Goal: Information Seeking & Learning: Learn about a topic

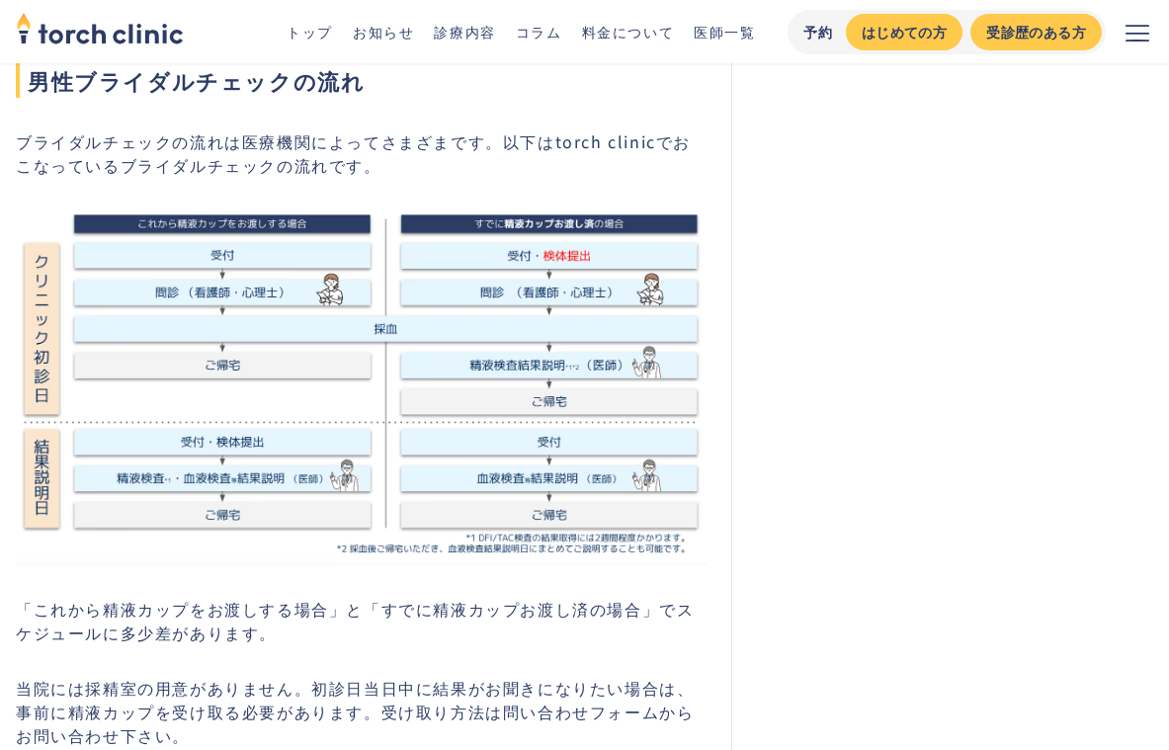
scroll to position [1308, 0]
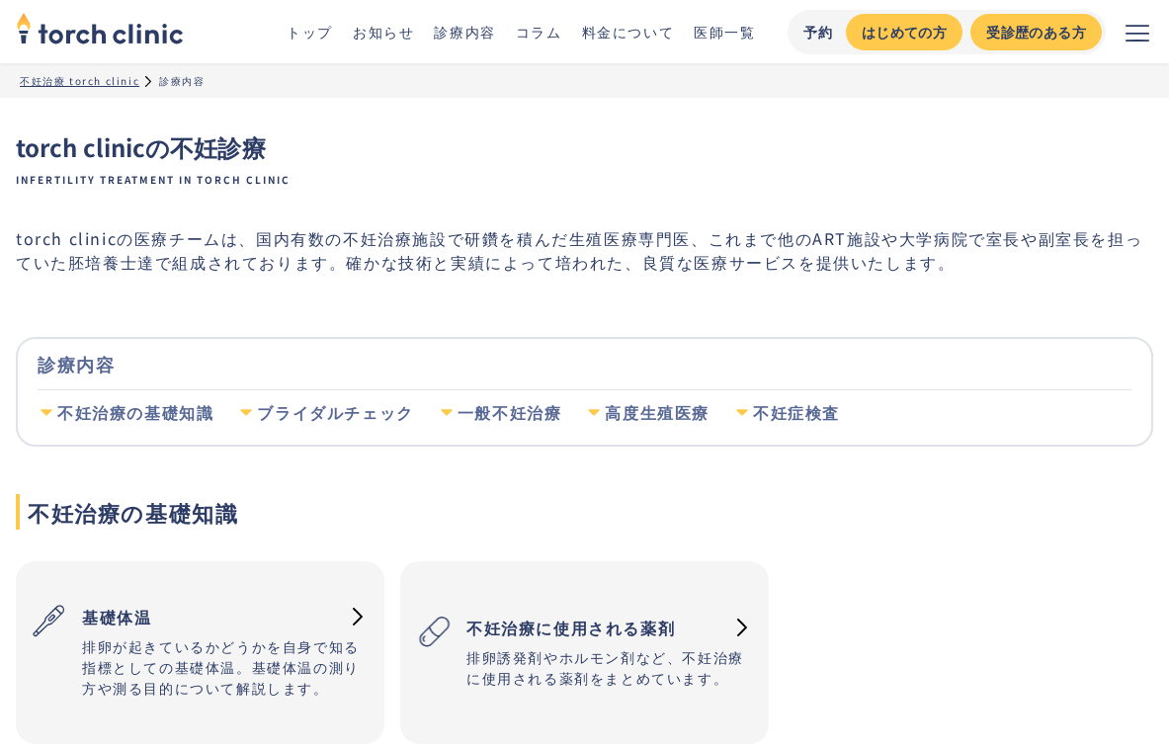
click at [615, 27] on link "料金について" at bounding box center [628, 32] width 93 height 20
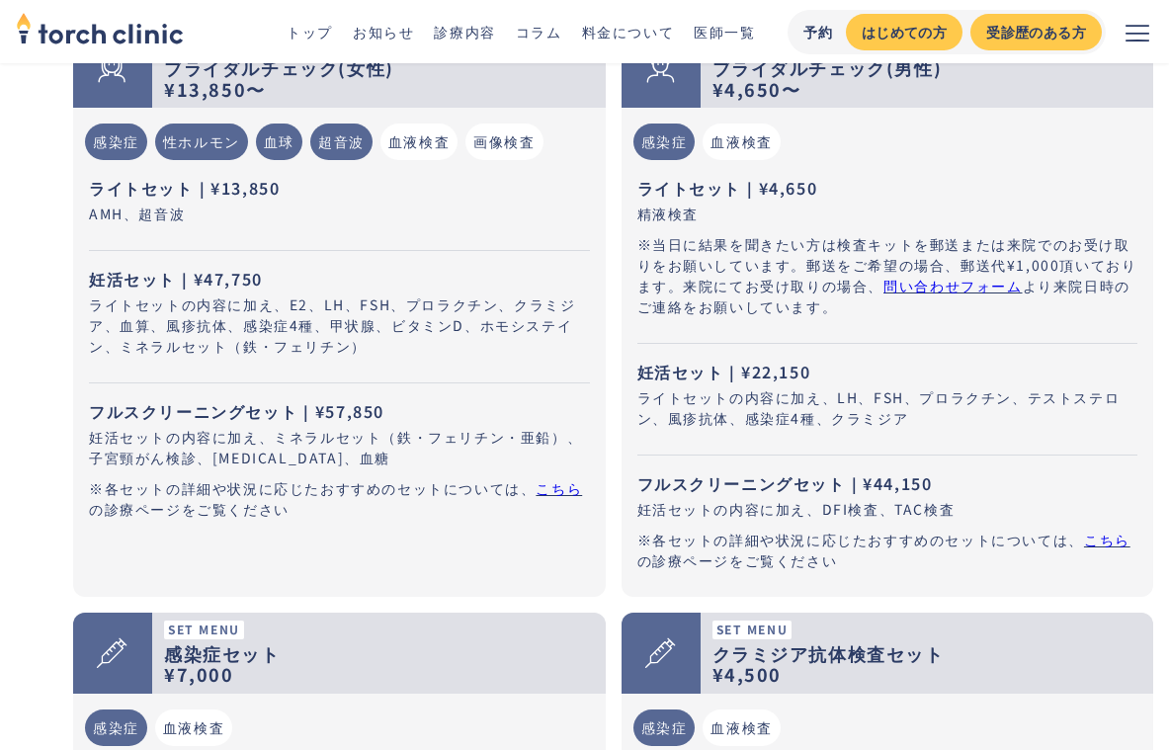
scroll to position [877, 0]
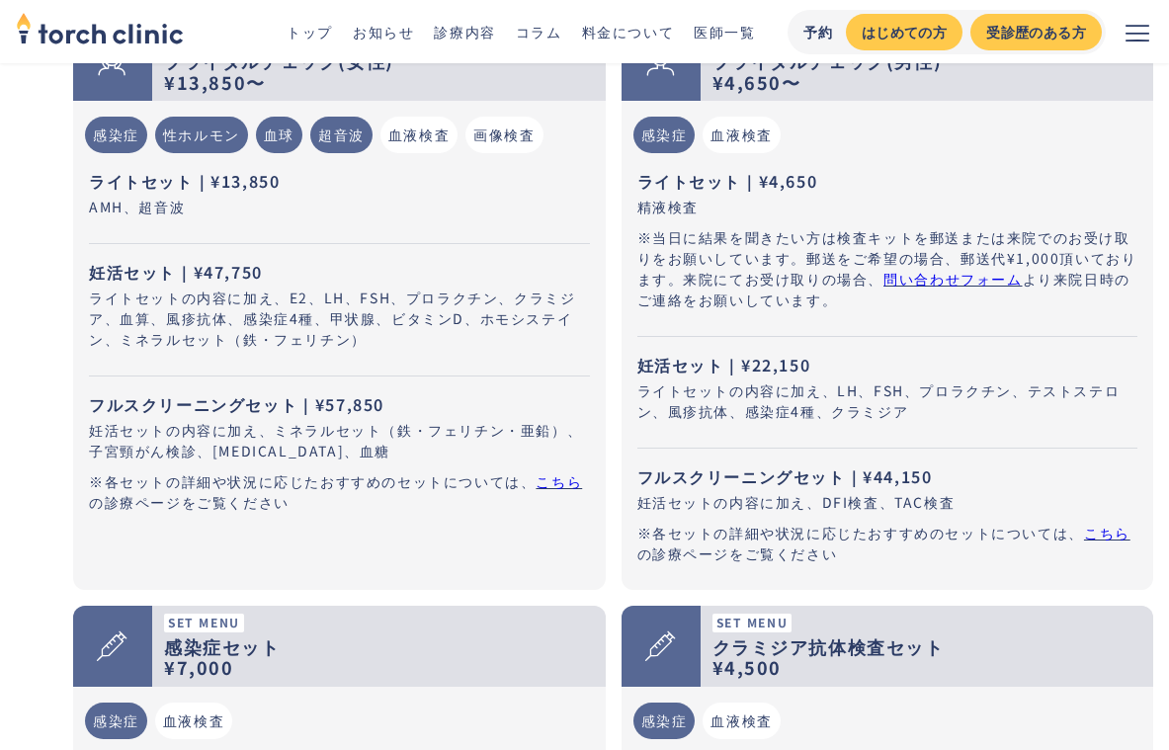
click at [1093, 533] on link "こちら" at bounding box center [1107, 533] width 46 height 20
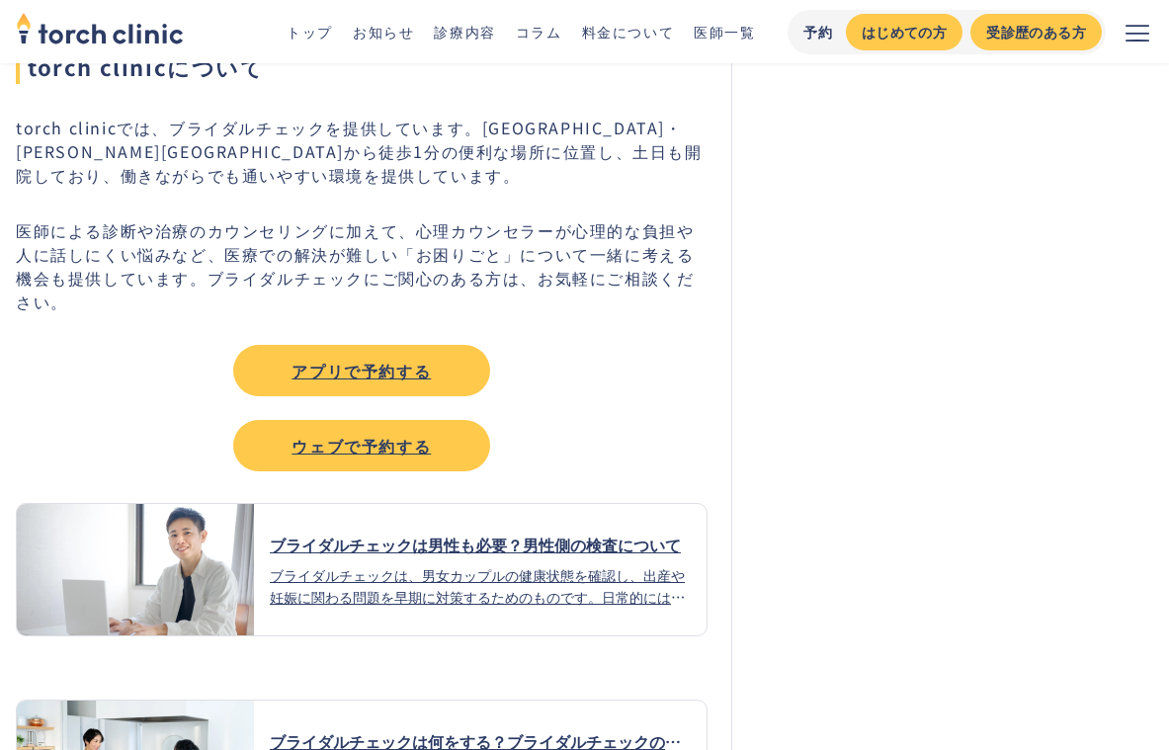
scroll to position [9247, 0]
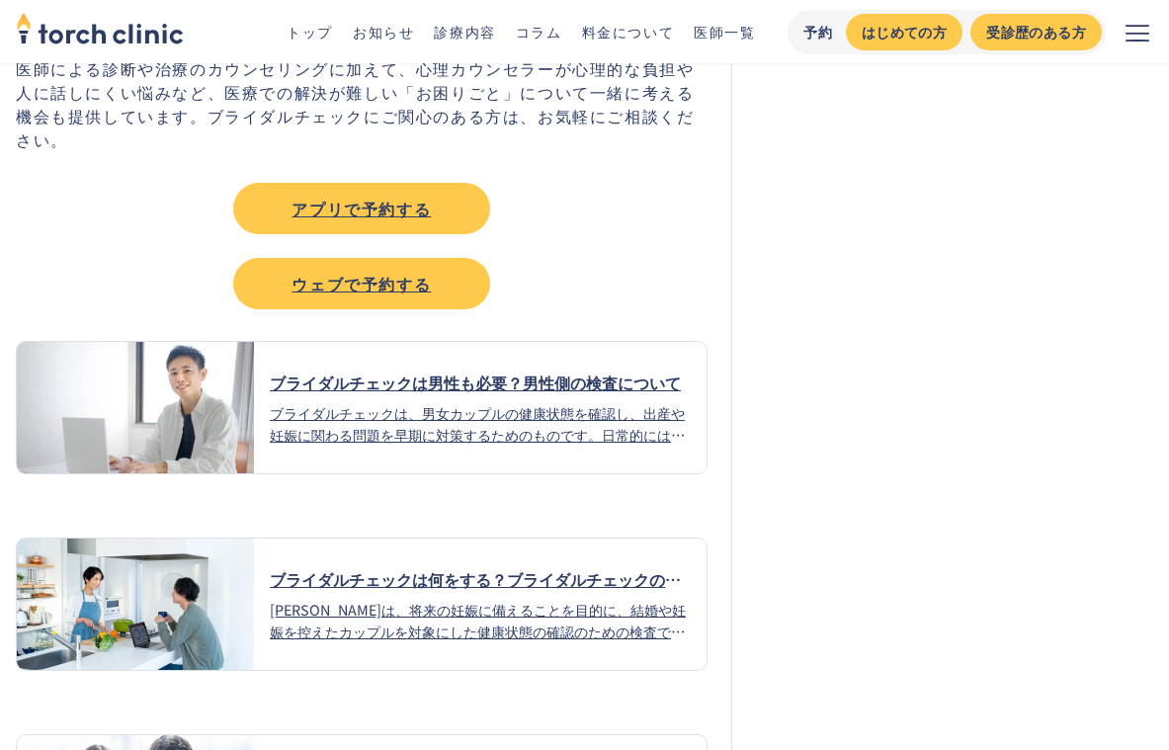
click at [565, 371] on div "ブライダルチェックは男性も必要？男性側の検査について" at bounding box center [480, 383] width 421 height 24
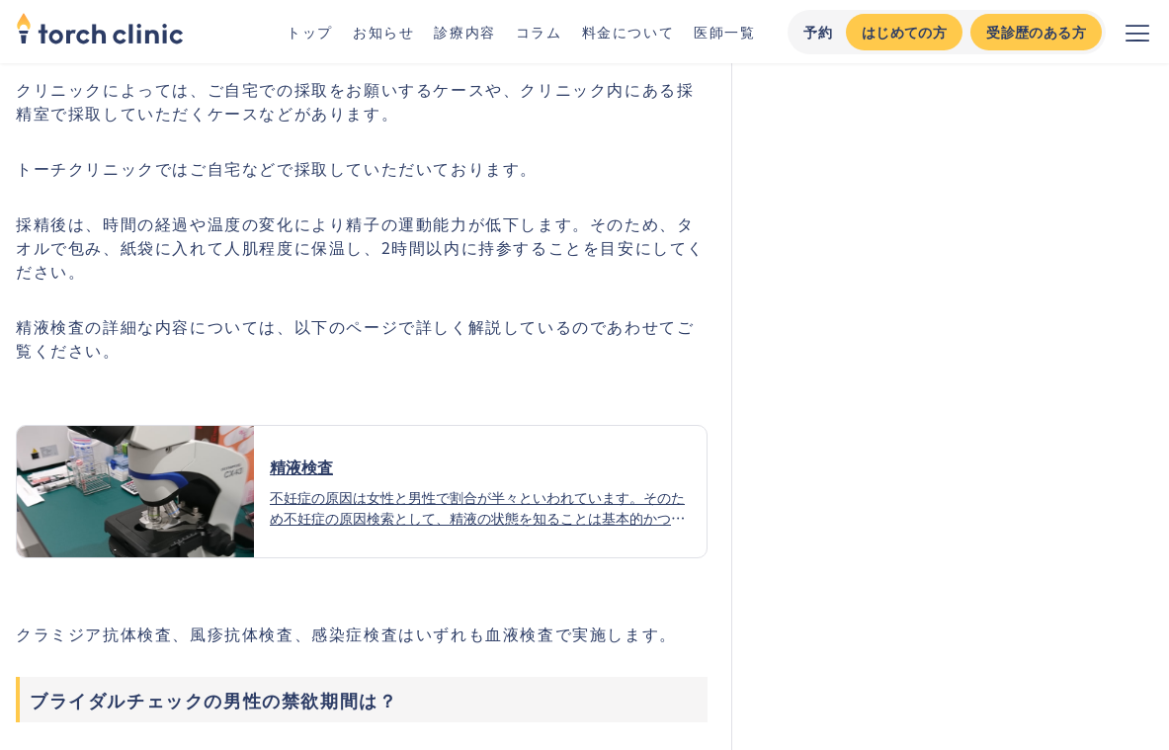
scroll to position [4842, 0]
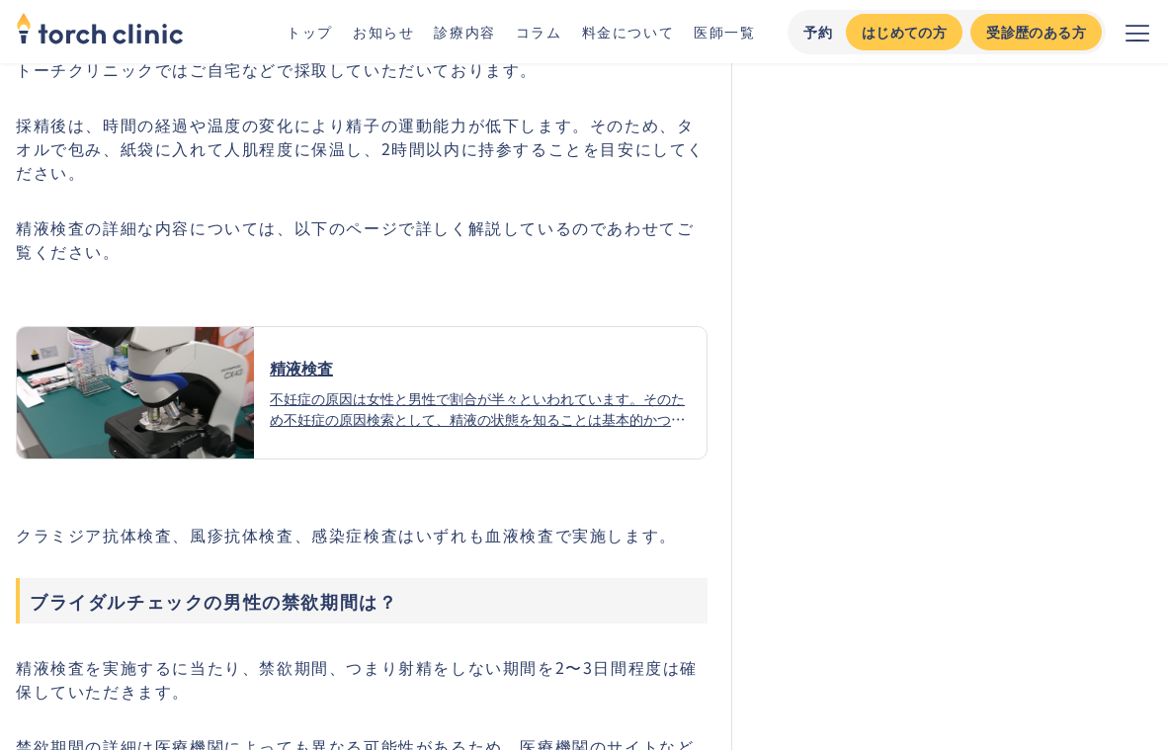
click at [310, 356] on div "精液検査" at bounding box center [480, 368] width 421 height 24
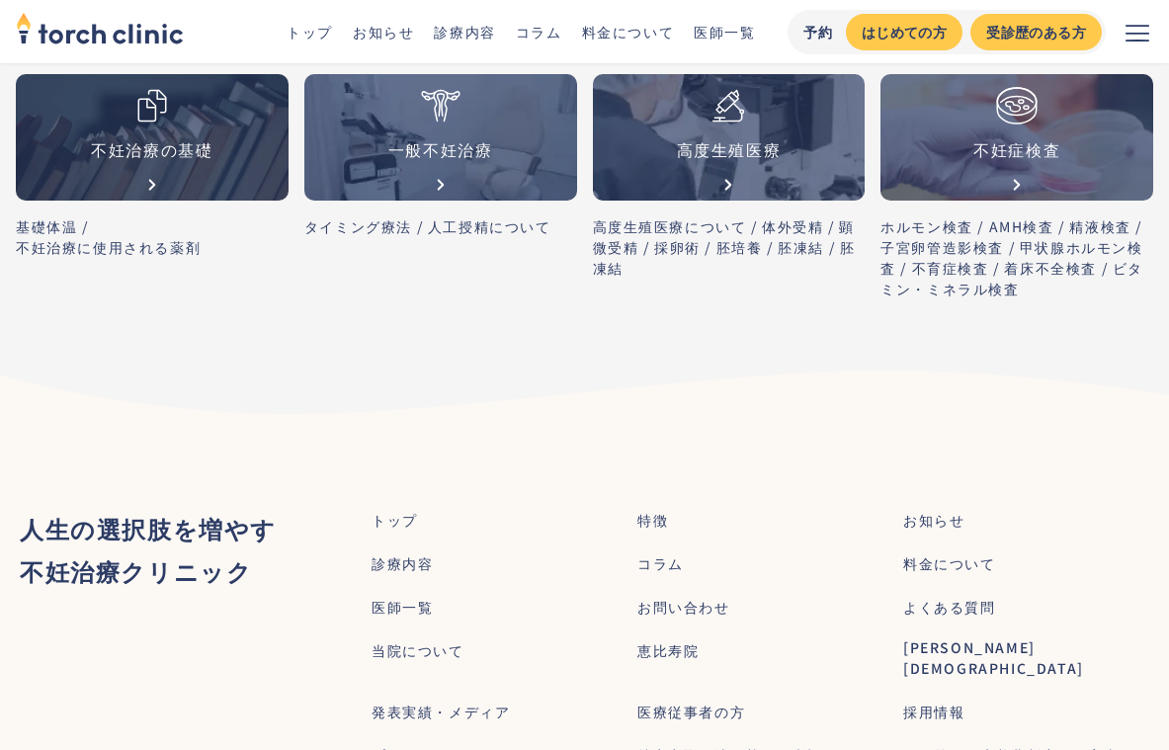
scroll to position [7117, 0]
